Goal: Information Seeking & Learning: Learn about a topic

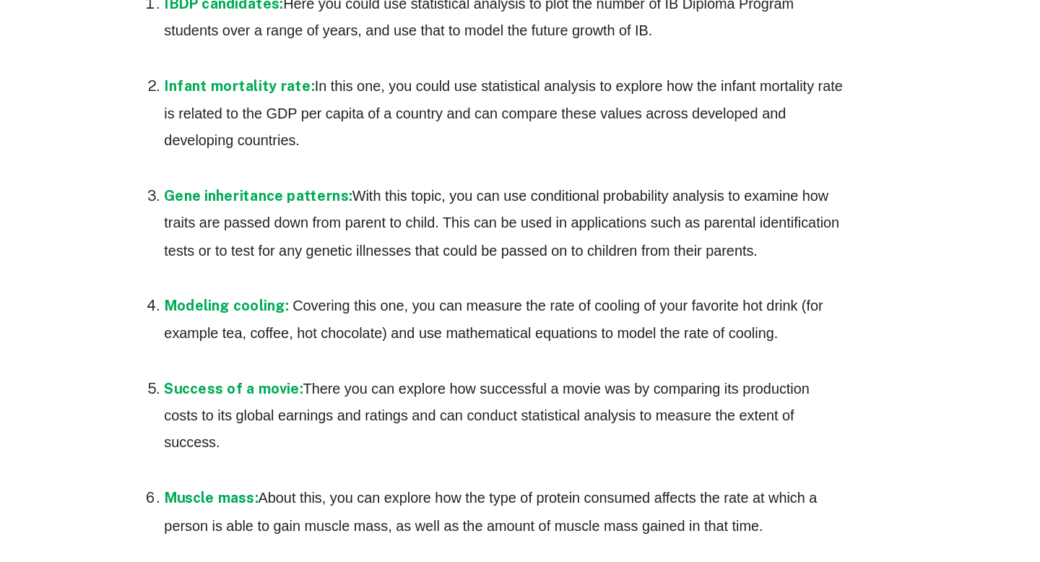
scroll to position [2430, 0]
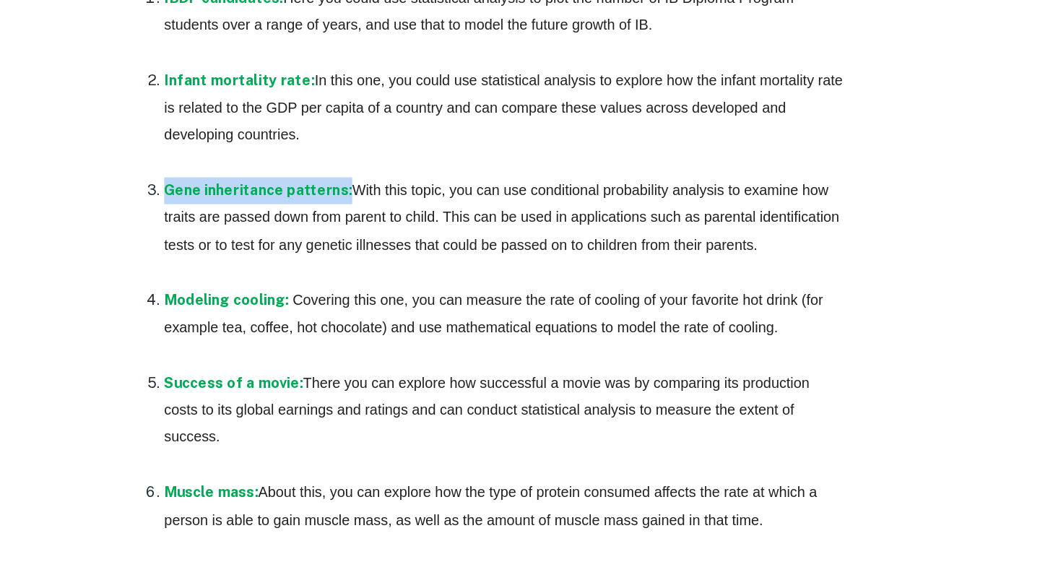
drag, startPoint x: 406, startPoint y: 263, endPoint x: 244, endPoint y: 262, distance: 161.8
copy strong "Gene inheritance patterns:"
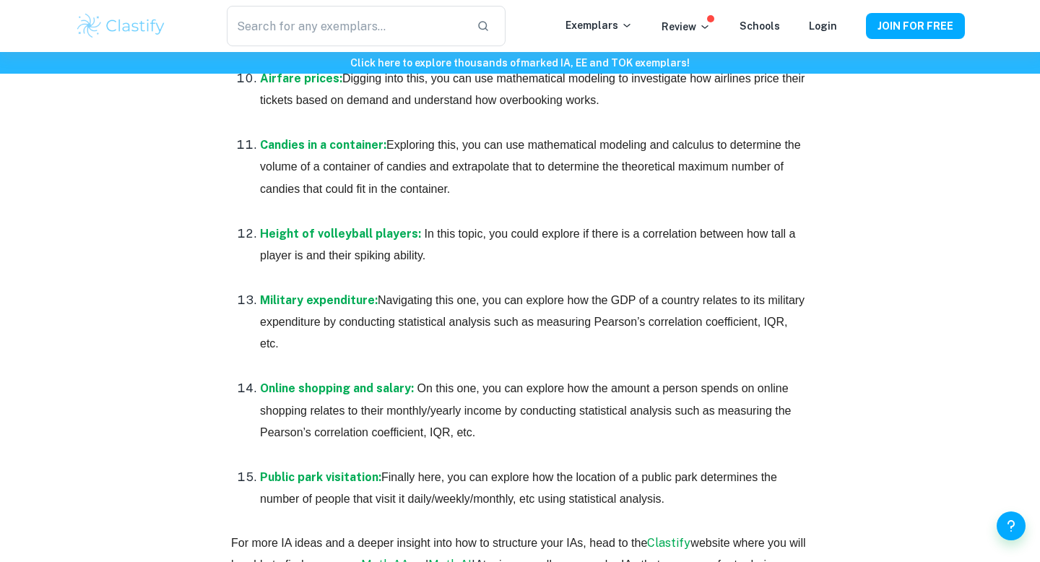
scroll to position [3086, 0]
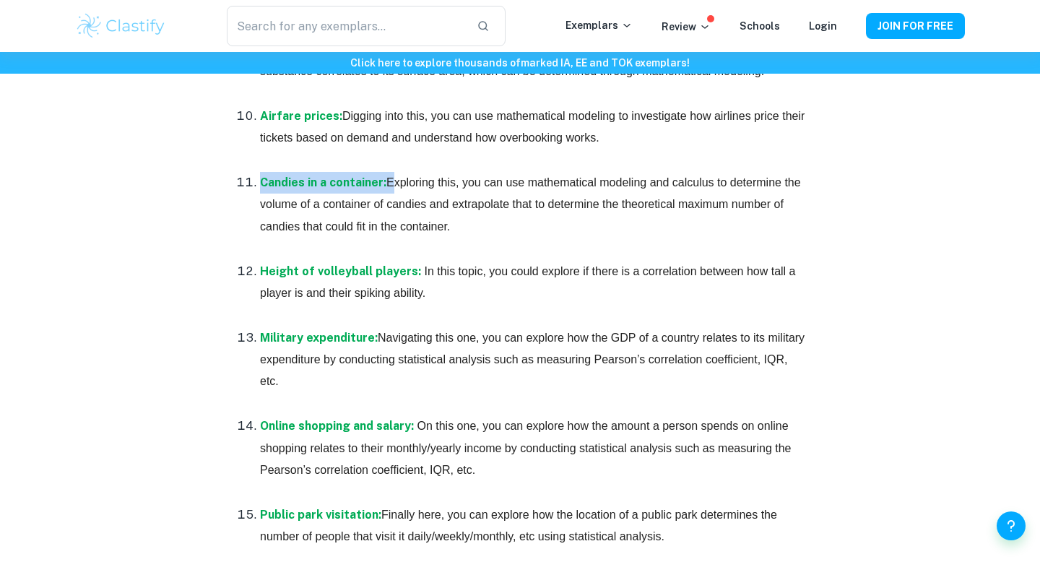
drag, startPoint x: 254, startPoint y: 178, endPoint x: 386, endPoint y: 186, distance: 132.4
click at [386, 186] on li "Candies in a container : Exploring this, you can use mathematical modeling and …" at bounding box center [534, 215] width 549 height 89
copy p "Candies in a container :"
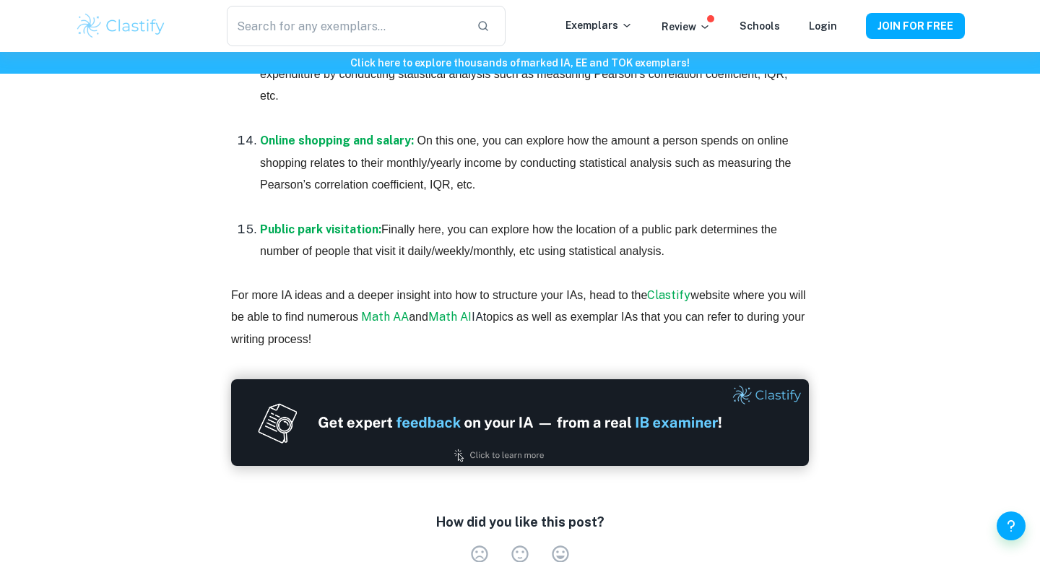
scroll to position [2830, 0]
